Goal: Task Accomplishment & Management: Use online tool/utility

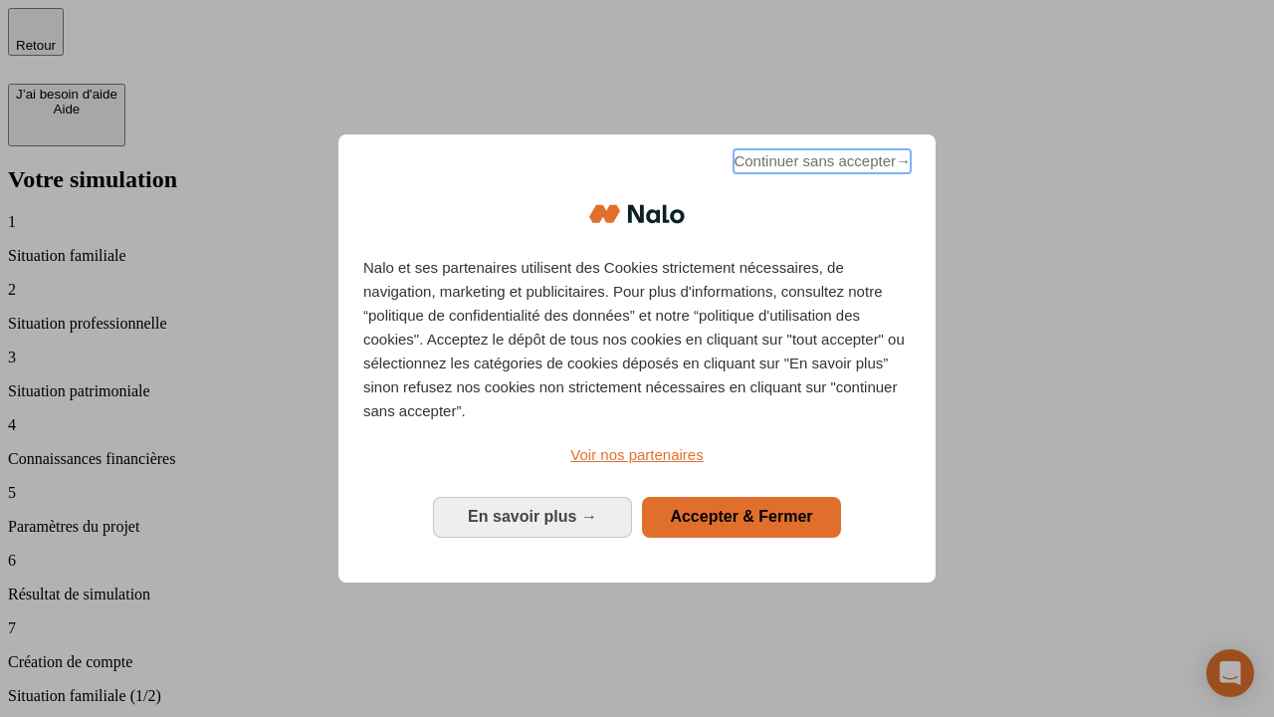
click at [820, 164] on span "Continuer sans accepter →" at bounding box center [821, 161] width 177 height 24
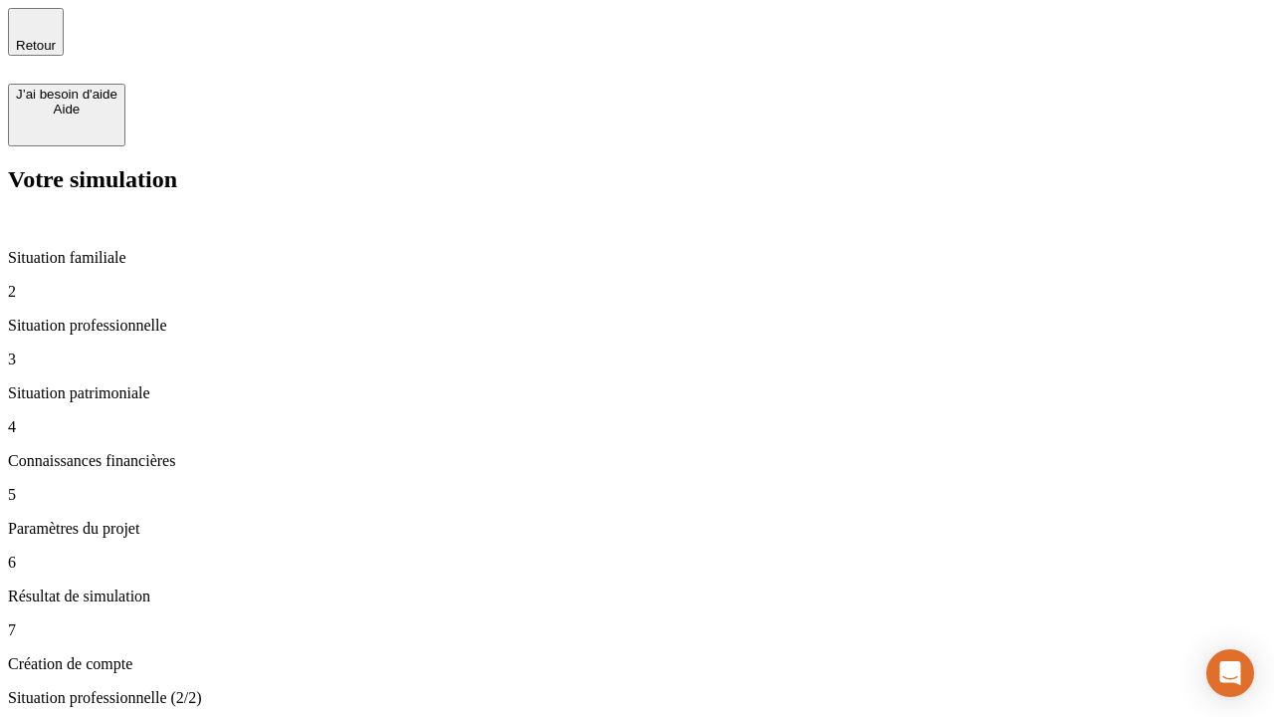
type input "30 000"
type input "1 000"
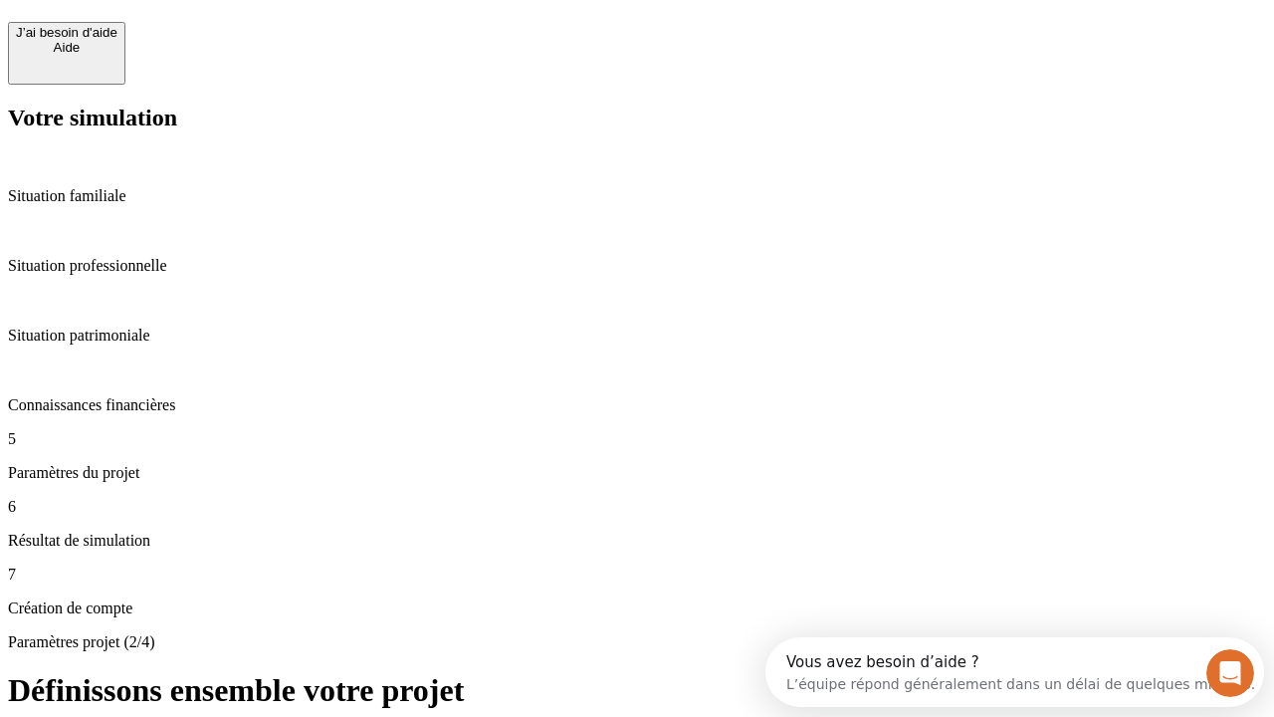
scroll to position [18, 0]
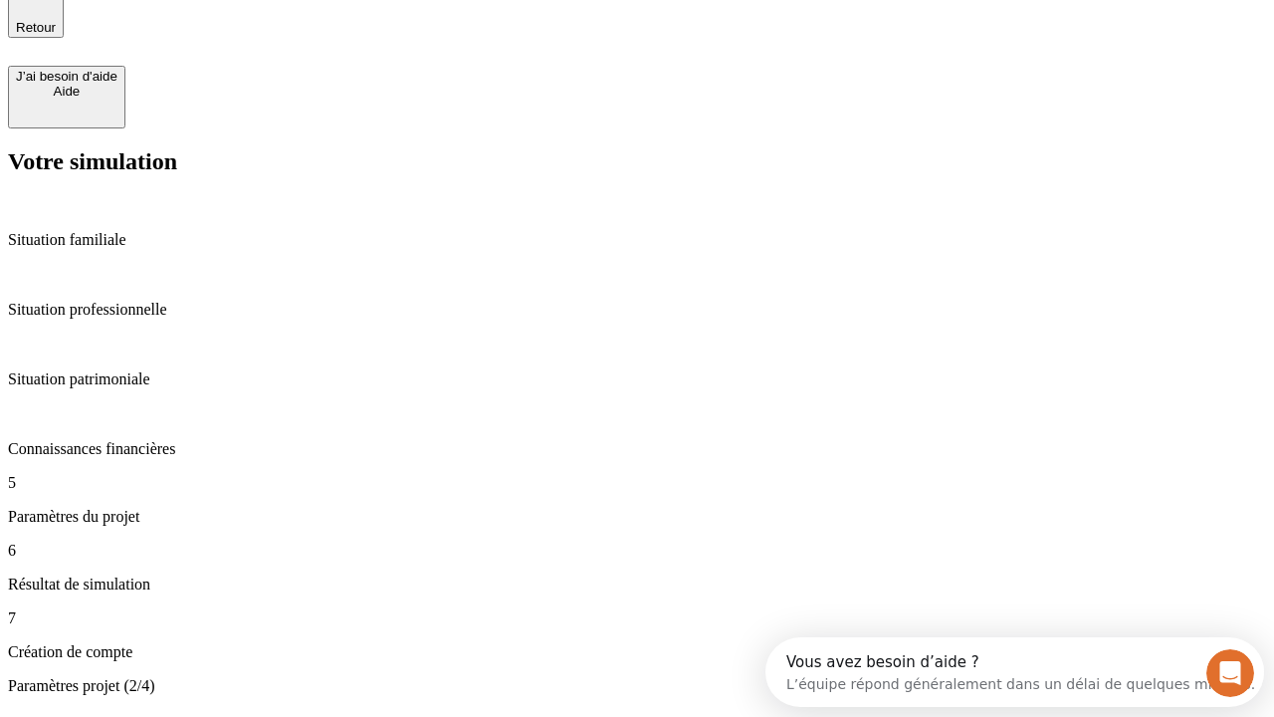
type input "40"
type input "64"
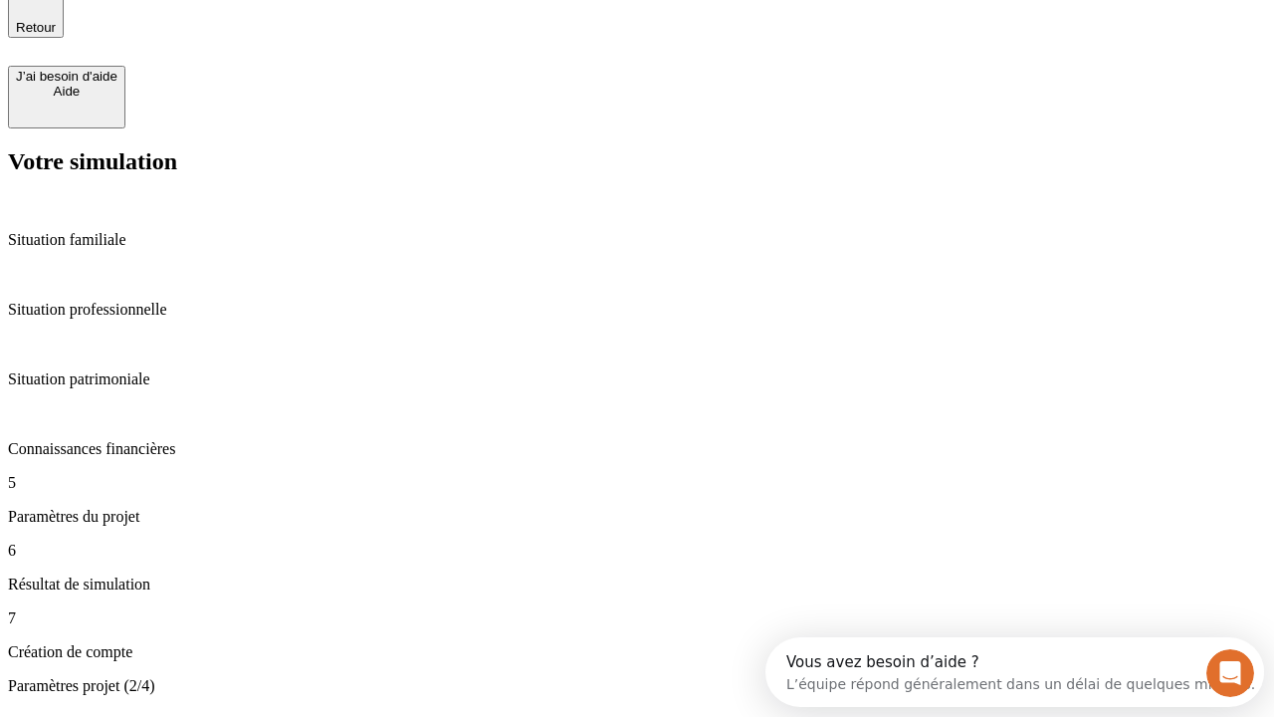
type input "200 000"
type input "640"
